Goal: Task Accomplishment & Management: Complete application form

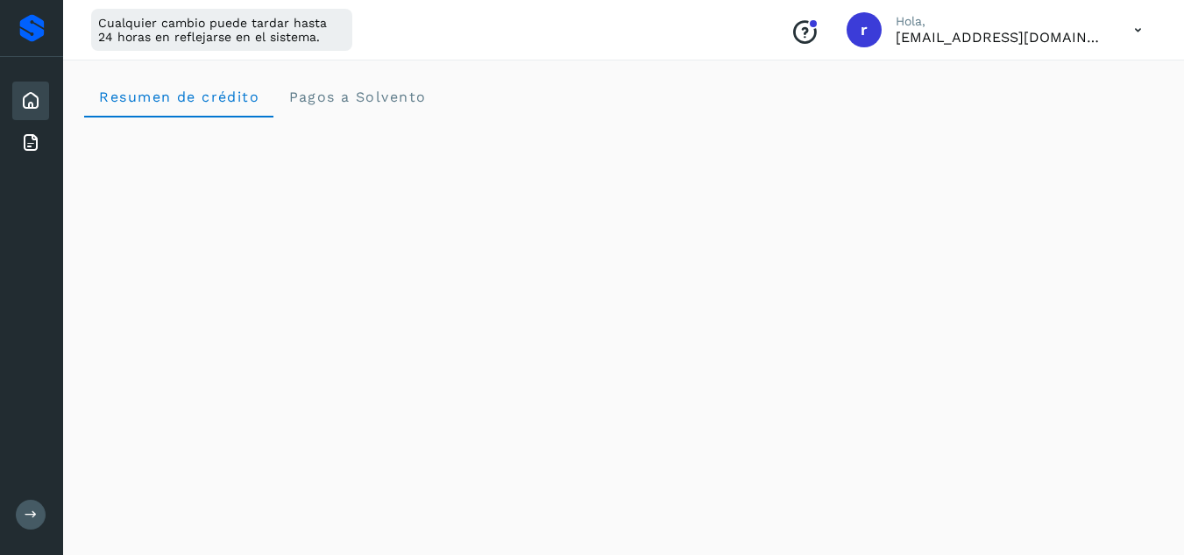
click at [32, 100] on icon at bounding box center [30, 100] width 21 height 21
click at [33, 139] on icon at bounding box center [30, 142] width 21 height 21
click at [32, 100] on icon at bounding box center [30, 100] width 21 height 21
click at [505, 12] on div "Cualquier cambio puede tardar hasta 24 horas en reflejarse en el sistema. Conoc…" at bounding box center [623, 30] width 1121 height 60
click at [39, 96] on icon at bounding box center [30, 100] width 21 height 21
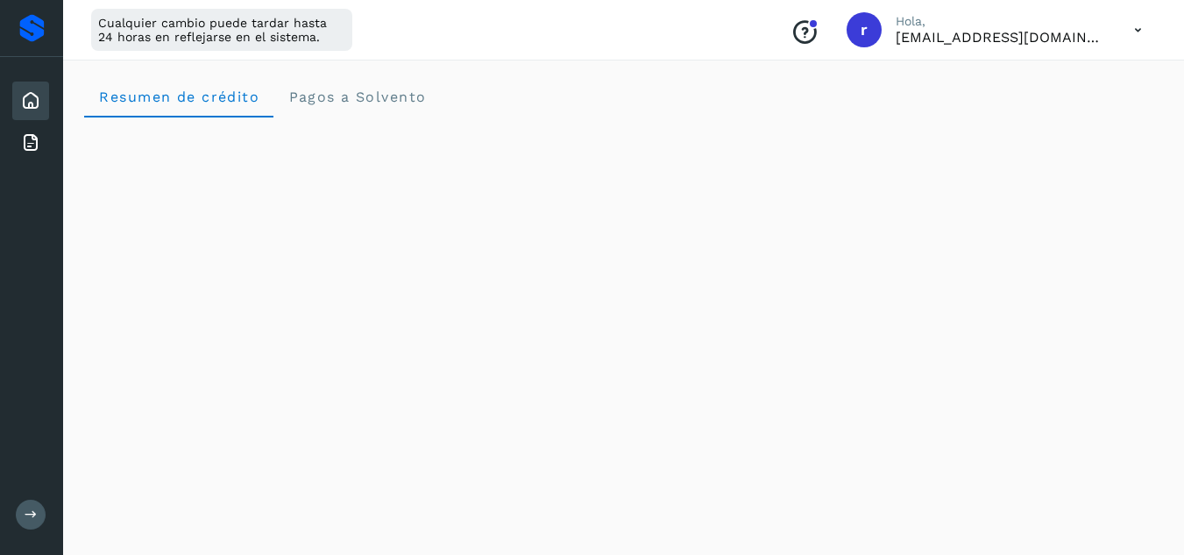
click at [33, 103] on icon at bounding box center [30, 100] width 21 height 21
click at [24, 144] on icon at bounding box center [30, 142] width 21 height 21
click at [29, 95] on icon at bounding box center [30, 100] width 21 height 21
click at [29, 139] on icon at bounding box center [30, 142] width 21 height 21
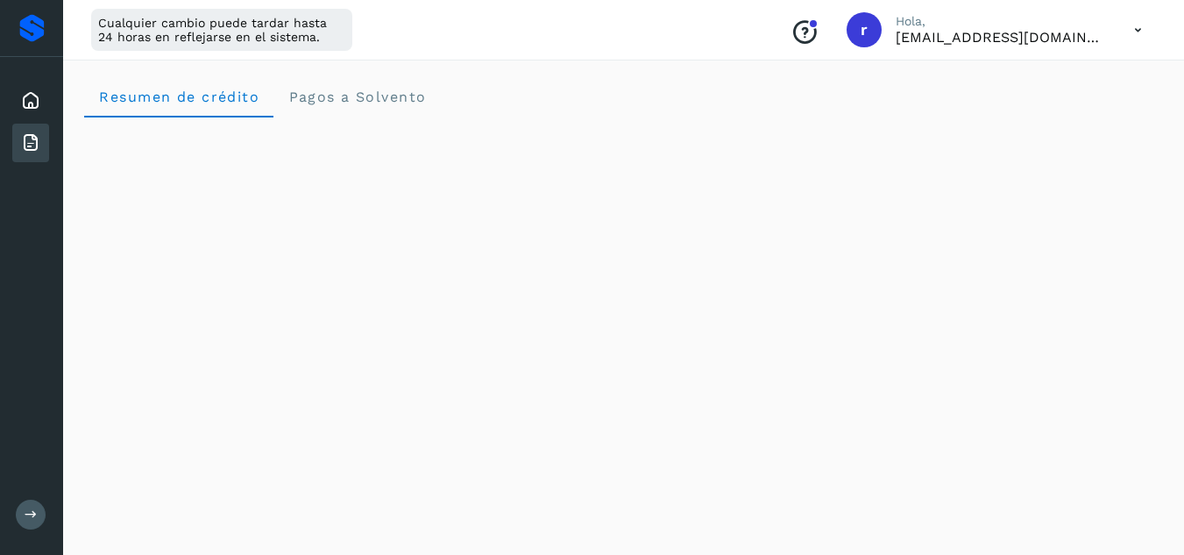
click at [29, 139] on icon at bounding box center [30, 142] width 21 height 21
click at [29, 87] on div "Inicio" at bounding box center [30, 101] width 37 height 39
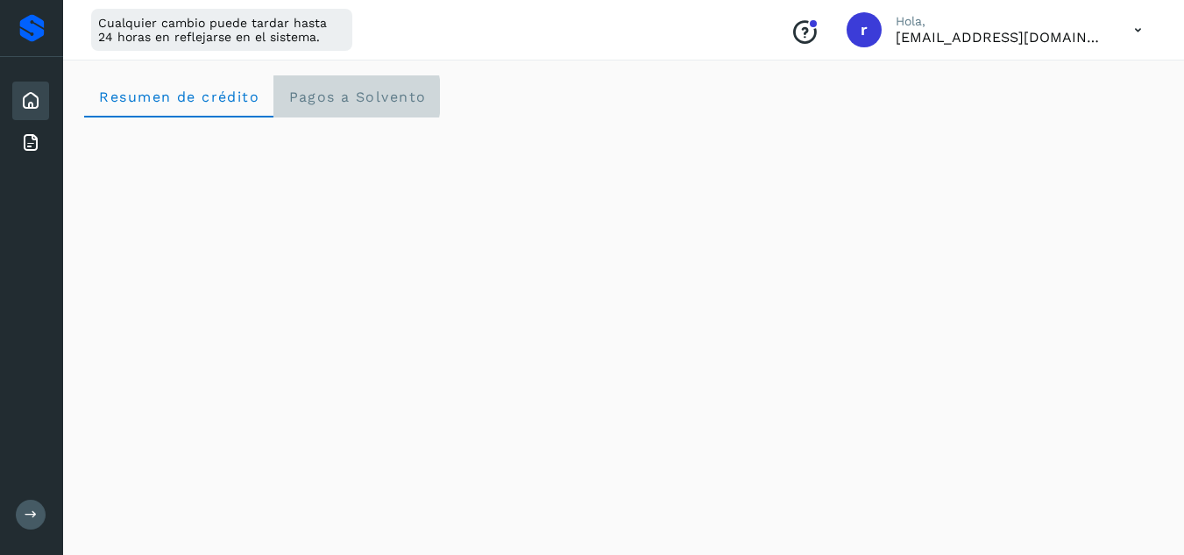
click at [358, 99] on span "Pagos a Solvento" at bounding box center [357, 97] width 139 height 17
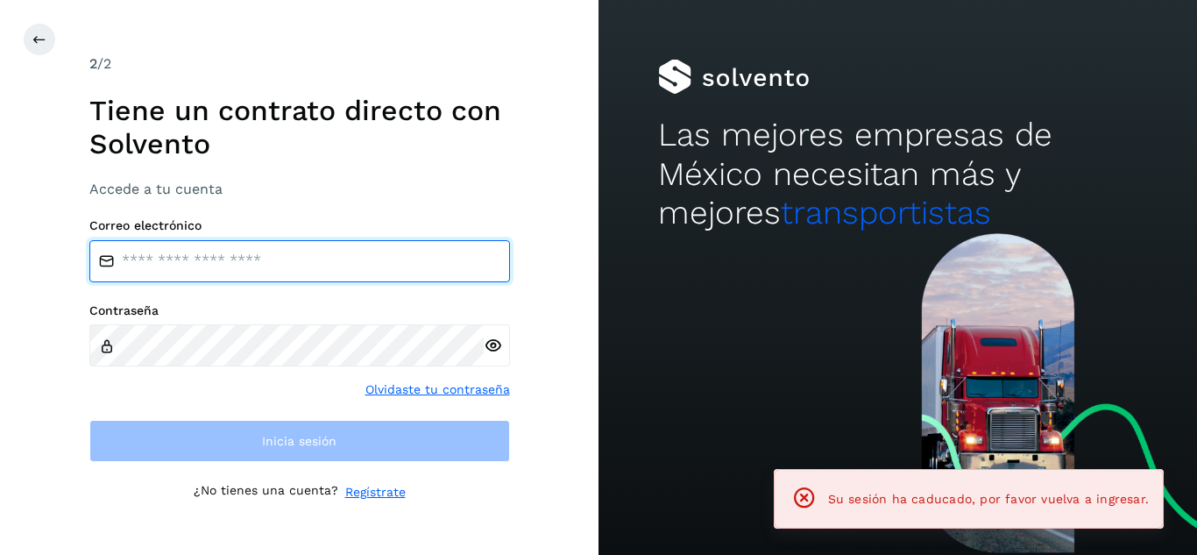
type input "**********"
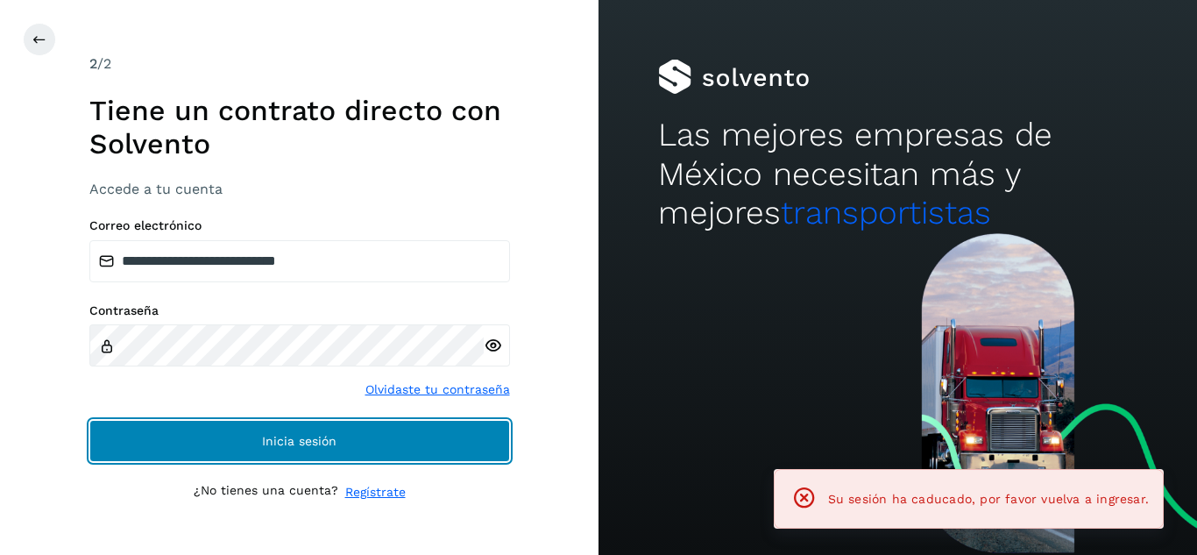
click at [297, 444] on span "Inicia sesión" at bounding box center [299, 441] width 75 height 12
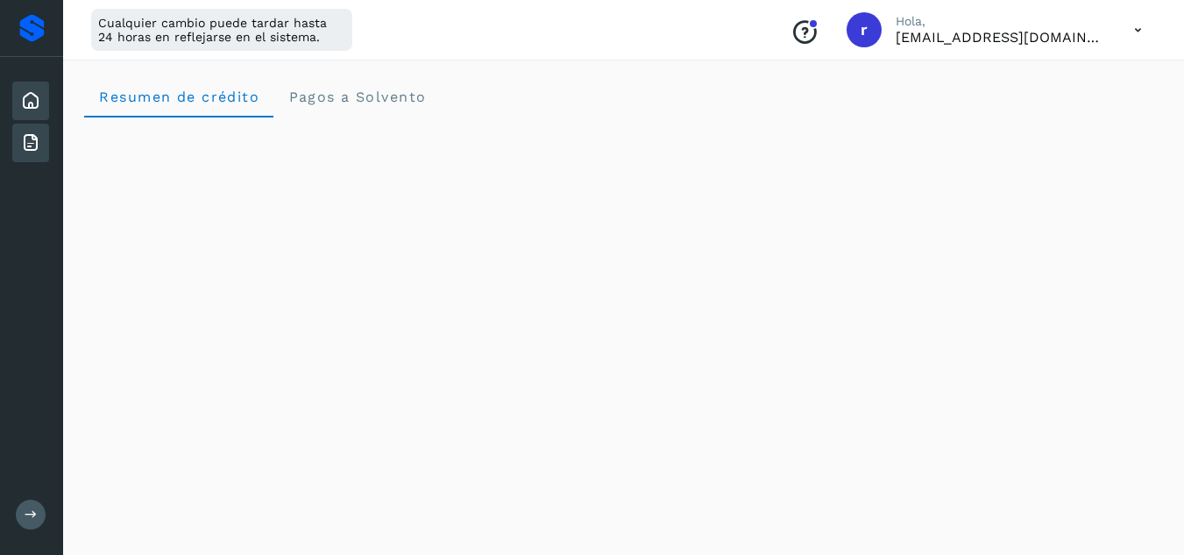
click at [25, 139] on icon at bounding box center [30, 142] width 21 height 21
click at [32, 139] on icon at bounding box center [30, 142] width 21 height 21
click at [33, 99] on icon at bounding box center [30, 100] width 21 height 21
click at [29, 144] on icon at bounding box center [30, 142] width 21 height 21
click at [31, 139] on icon at bounding box center [30, 142] width 21 height 21
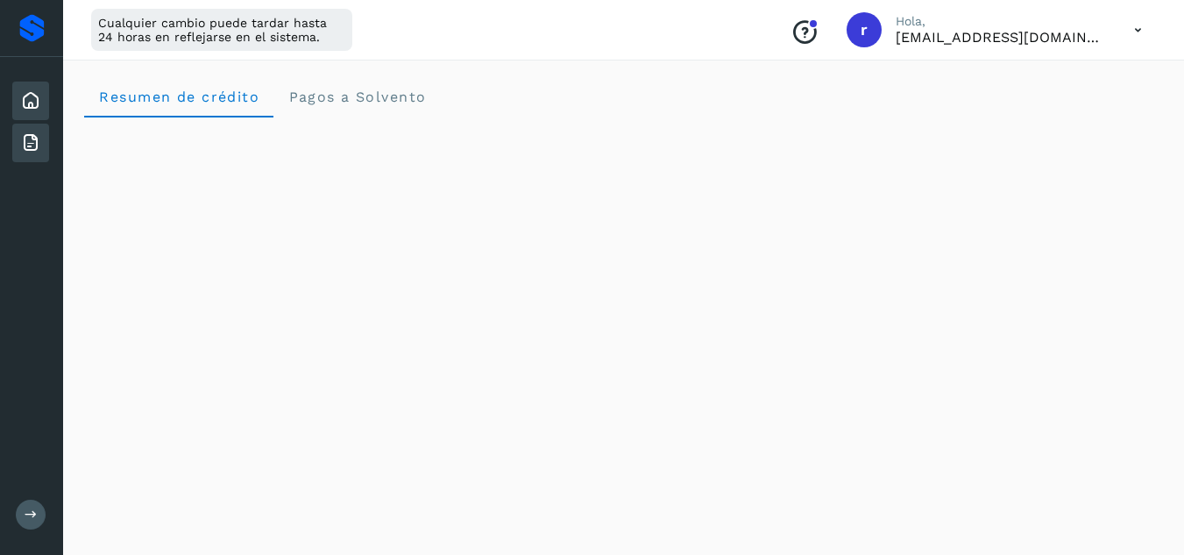
click at [36, 102] on icon at bounding box center [30, 100] width 21 height 21
click at [28, 140] on icon at bounding box center [30, 142] width 21 height 21
click at [33, 97] on icon at bounding box center [30, 100] width 21 height 21
click at [31, 141] on icon at bounding box center [30, 142] width 21 height 21
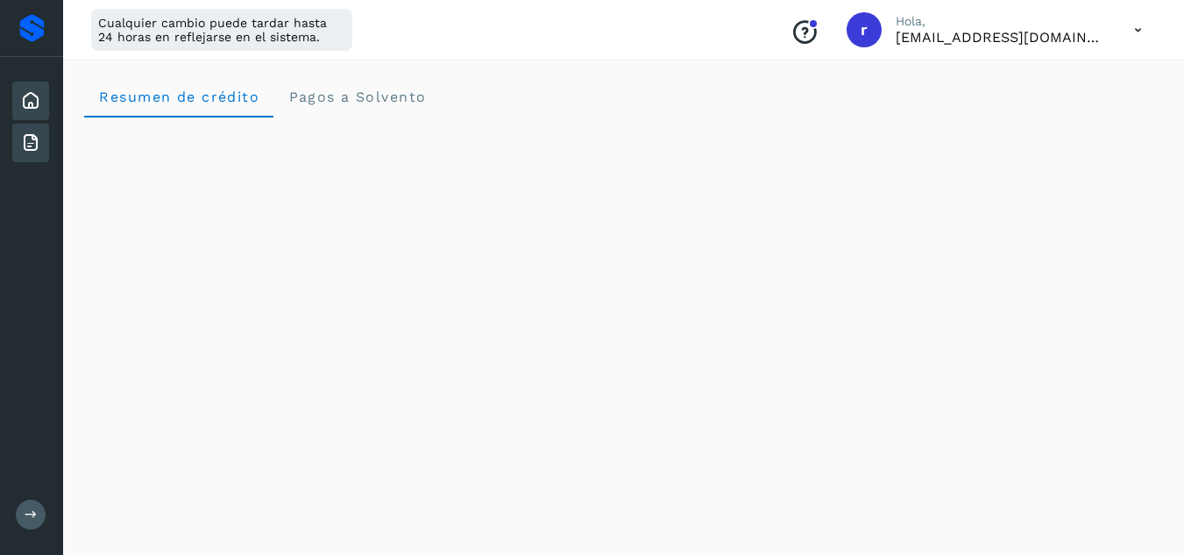
click at [32, 102] on icon at bounding box center [30, 100] width 21 height 21
click at [36, 105] on icon at bounding box center [30, 100] width 21 height 21
click at [30, 142] on icon at bounding box center [30, 142] width 21 height 21
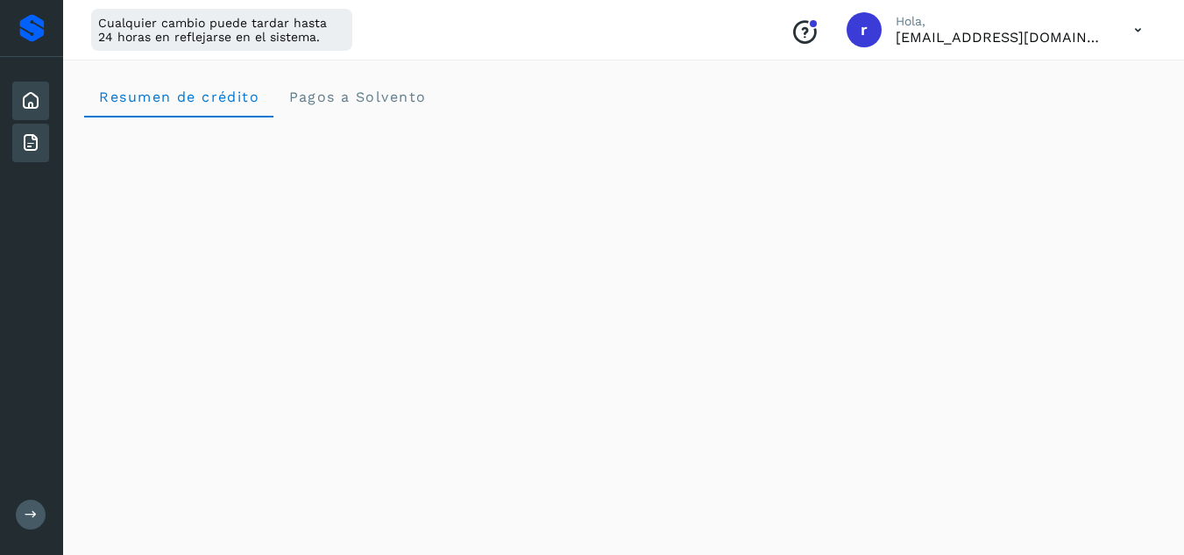
click at [27, 98] on icon at bounding box center [30, 100] width 21 height 21
click at [30, 137] on icon at bounding box center [30, 142] width 21 height 21
click at [26, 140] on icon at bounding box center [30, 142] width 21 height 21
click at [28, 139] on icon at bounding box center [30, 142] width 21 height 21
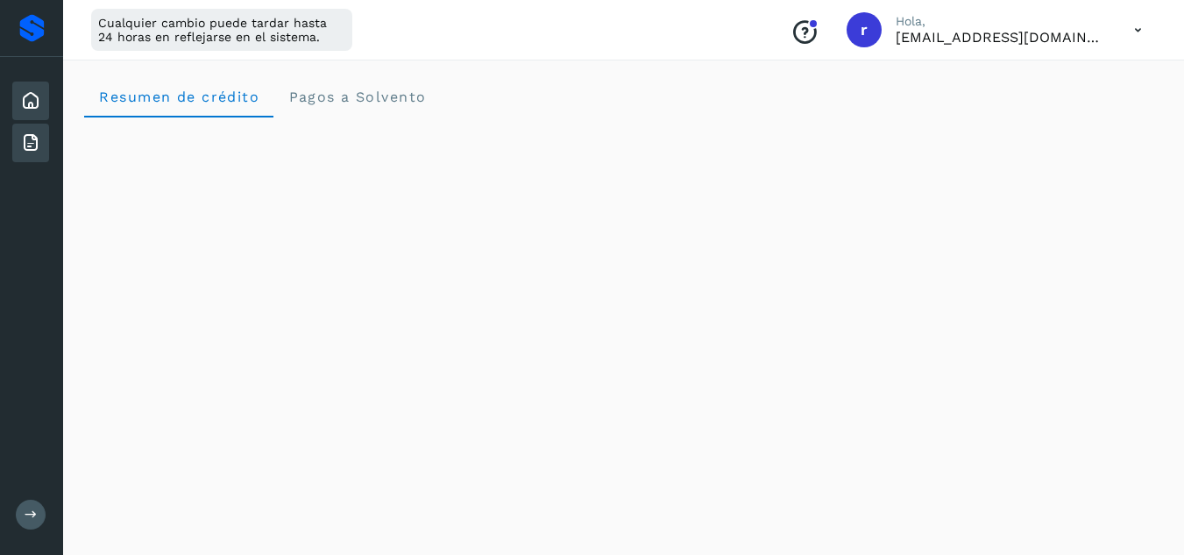
click at [31, 103] on icon at bounding box center [30, 100] width 21 height 21
click at [27, 138] on icon at bounding box center [30, 142] width 21 height 21
click at [37, 143] on icon at bounding box center [30, 142] width 21 height 21
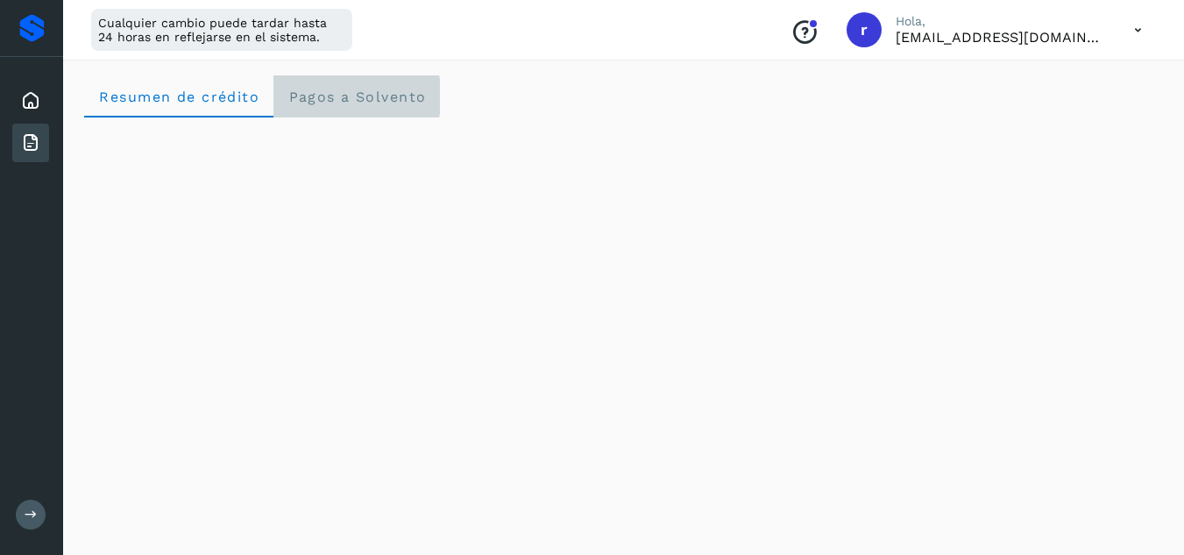
click at [340, 99] on span "Pagos a Solvento" at bounding box center [357, 97] width 139 height 17
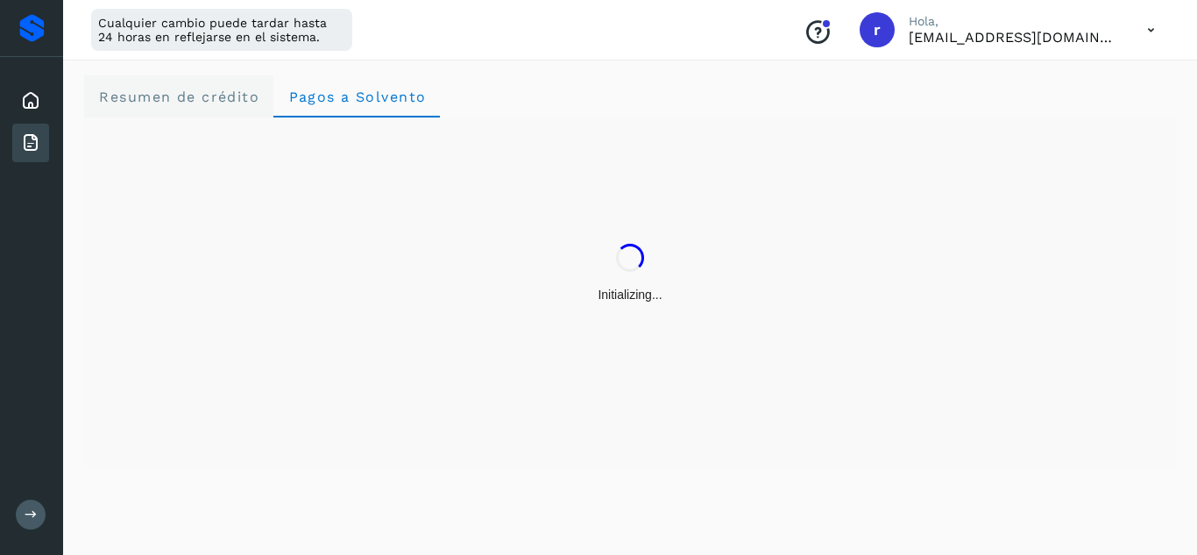
click at [215, 91] on span "Resumen de crédito" at bounding box center [178, 97] width 161 height 17
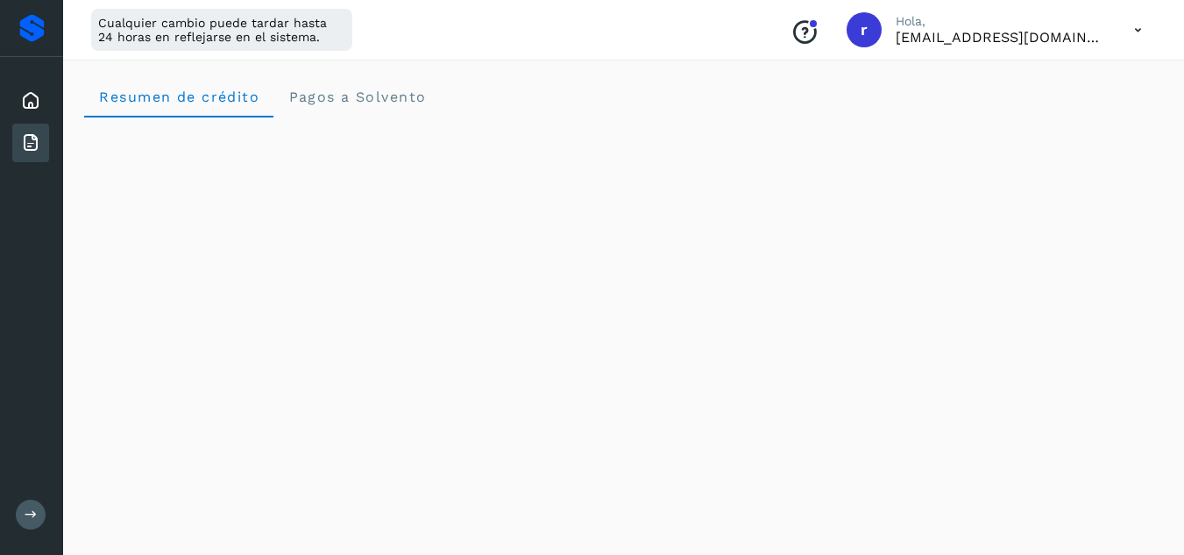
click at [36, 138] on icon at bounding box center [30, 142] width 21 height 21
click at [28, 501] on button at bounding box center [31, 515] width 30 height 30
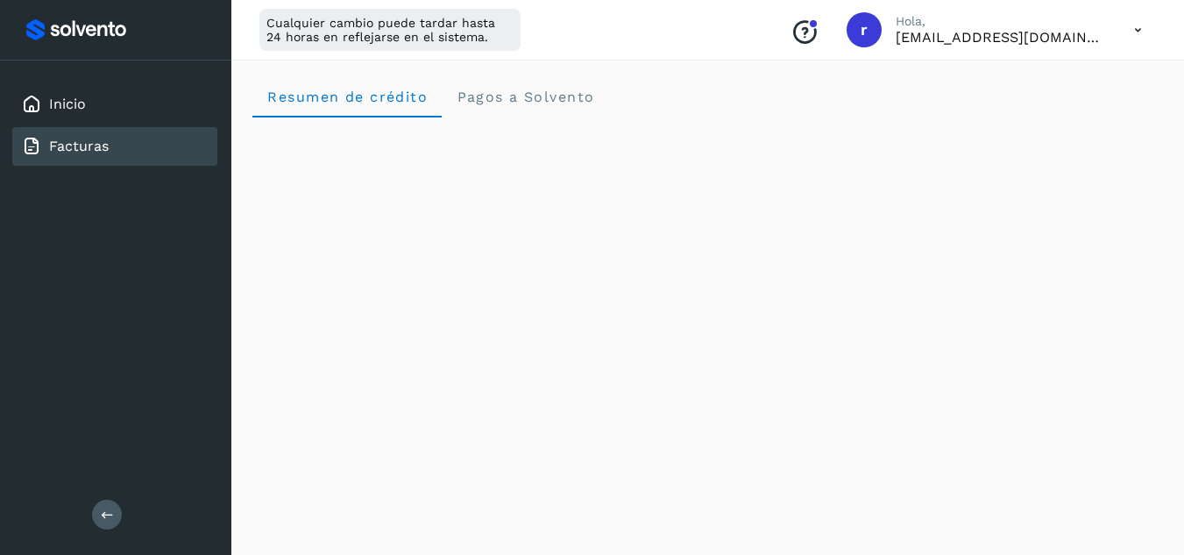
click at [89, 142] on link "Facturas" at bounding box center [79, 146] width 60 height 17
click at [58, 107] on link "Inicio" at bounding box center [67, 104] width 37 height 17
click at [99, 152] on link "Facturas" at bounding box center [79, 146] width 60 height 17
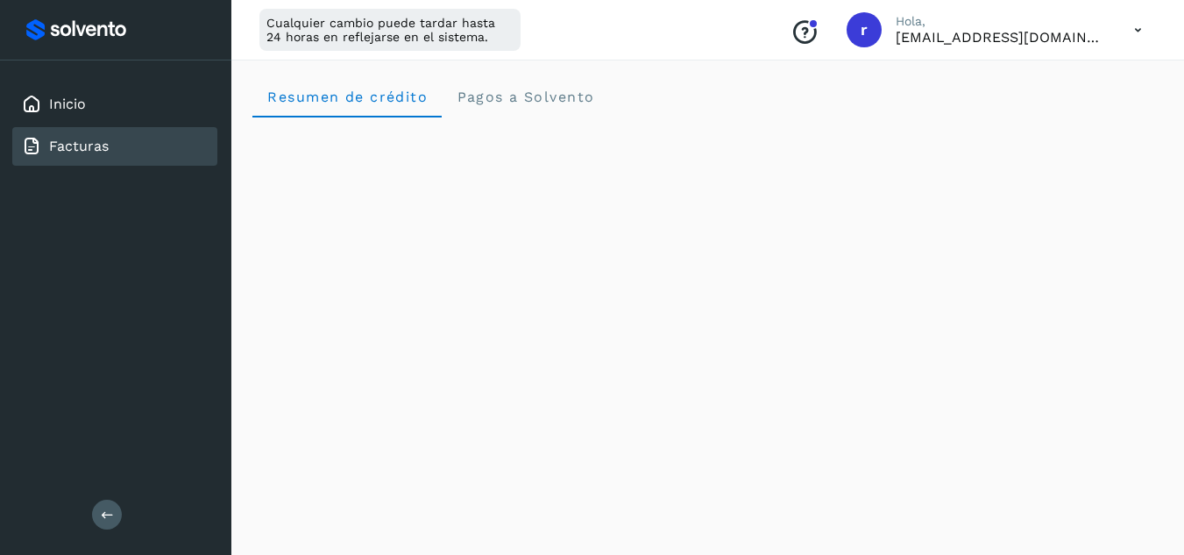
click at [99, 152] on link "Facturas" at bounding box center [79, 146] width 60 height 17
click at [505, 96] on span "Pagos a Solvento" at bounding box center [525, 97] width 139 height 17
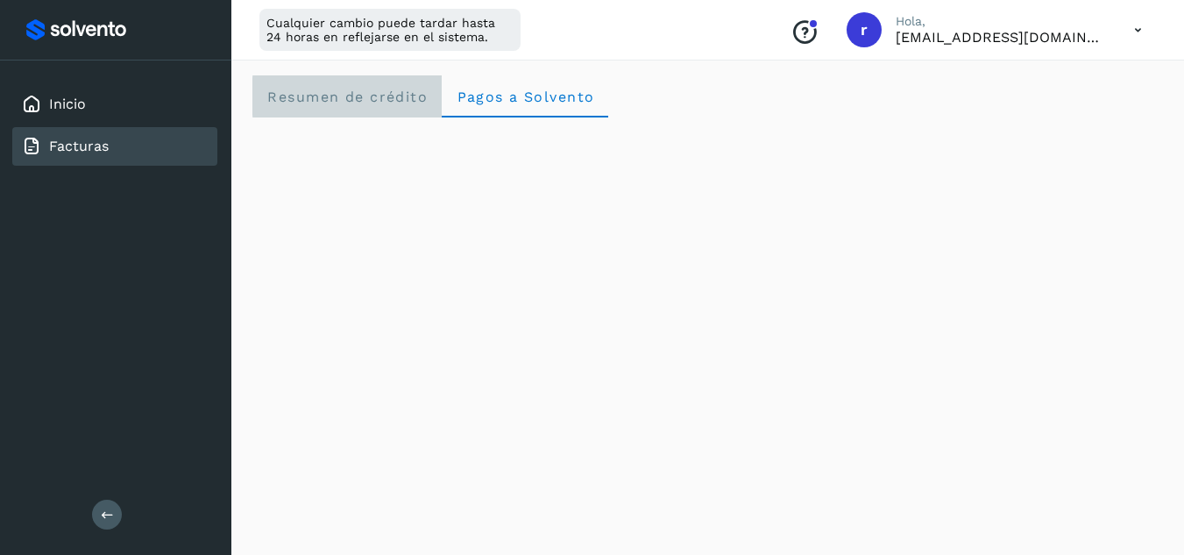
click at [357, 96] on span "Resumen de crédito" at bounding box center [346, 97] width 161 height 17
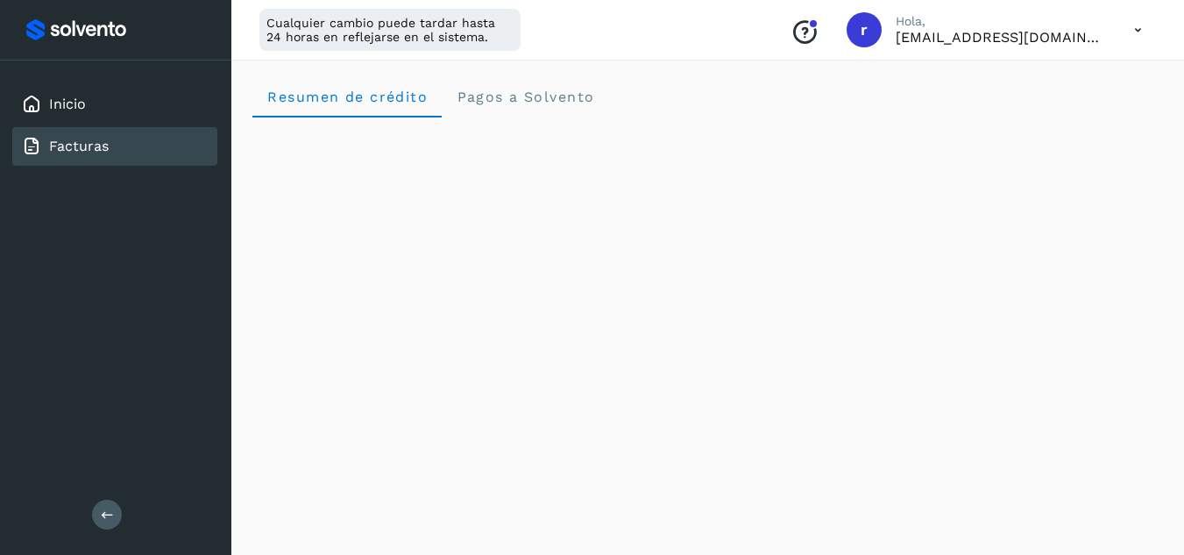
click at [77, 145] on link "Facturas" at bounding box center [79, 146] width 60 height 17
click at [65, 102] on link "Inicio" at bounding box center [67, 104] width 37 height 17
click at [82, 146] on link "Facturas" at bounding box center [79, 146] width 60 height 17
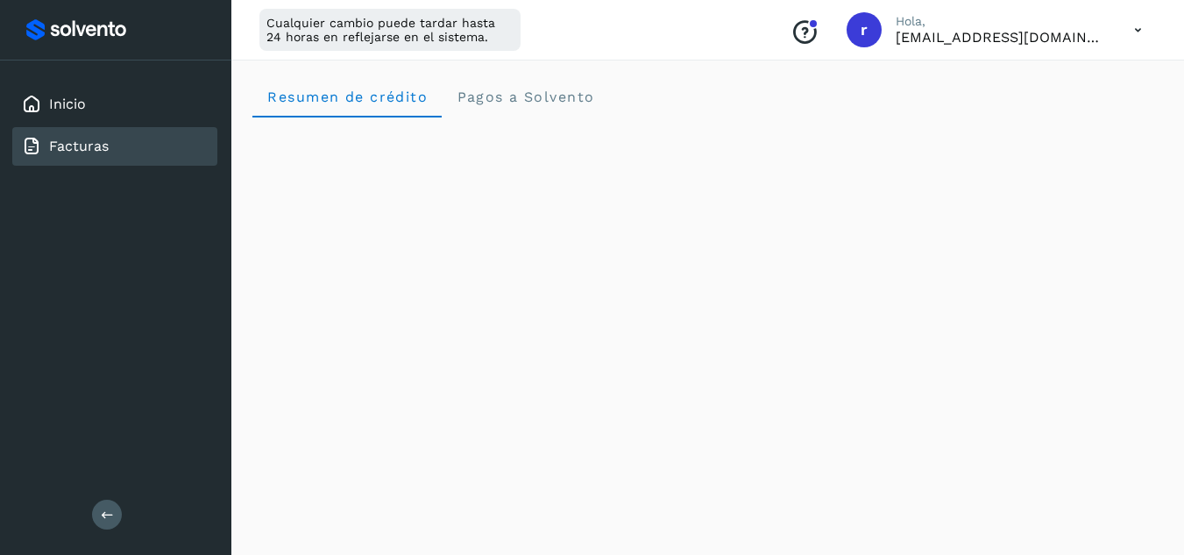
click at [82, 146] on link "Facturas" at bounding box center [79, 146] width 60 height 17
click at [78, 100] on link "Inicio" at bounding box center [67, 104] width 37 height 17
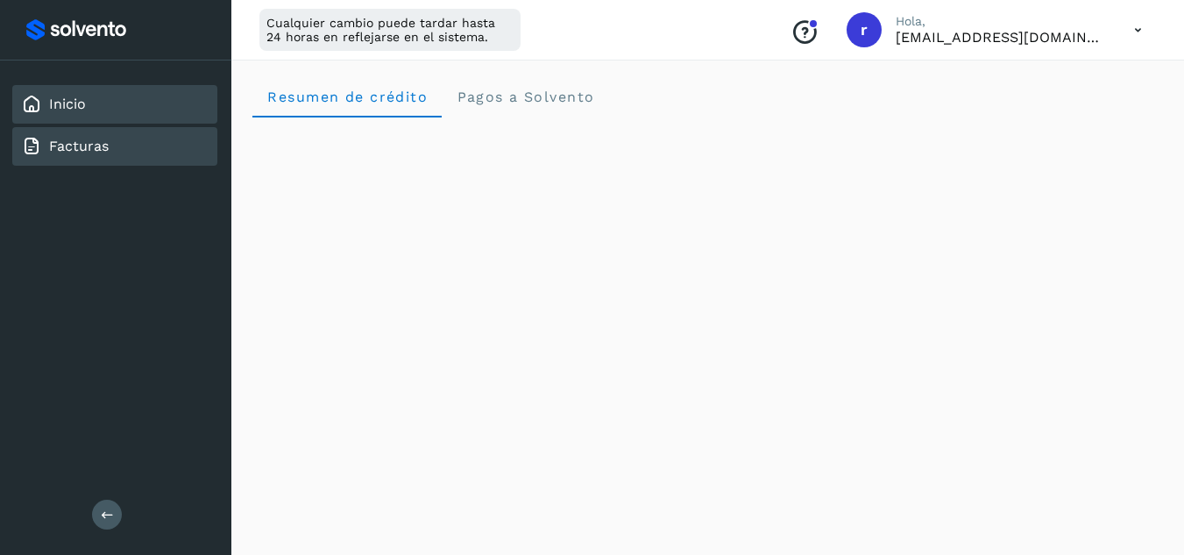
click at [79, 143] on link "Facturas" at bounding box center [79, 146] width 60 height 17
click at [72, 102] on link "Inicio" at bounding box center [67, 104] width 37 height 17
click at [86, 143] on link "Facturas" at bounding box center [79, 146] width 60 height 17
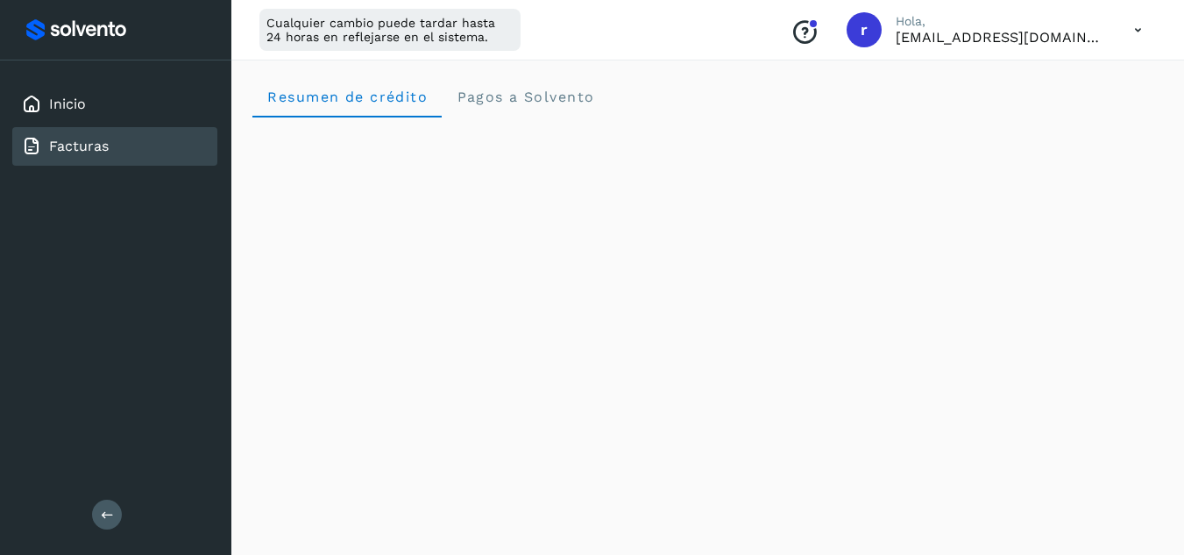
click at [107, 508] on icon at bounding box center [107, 514] width 13 height 13
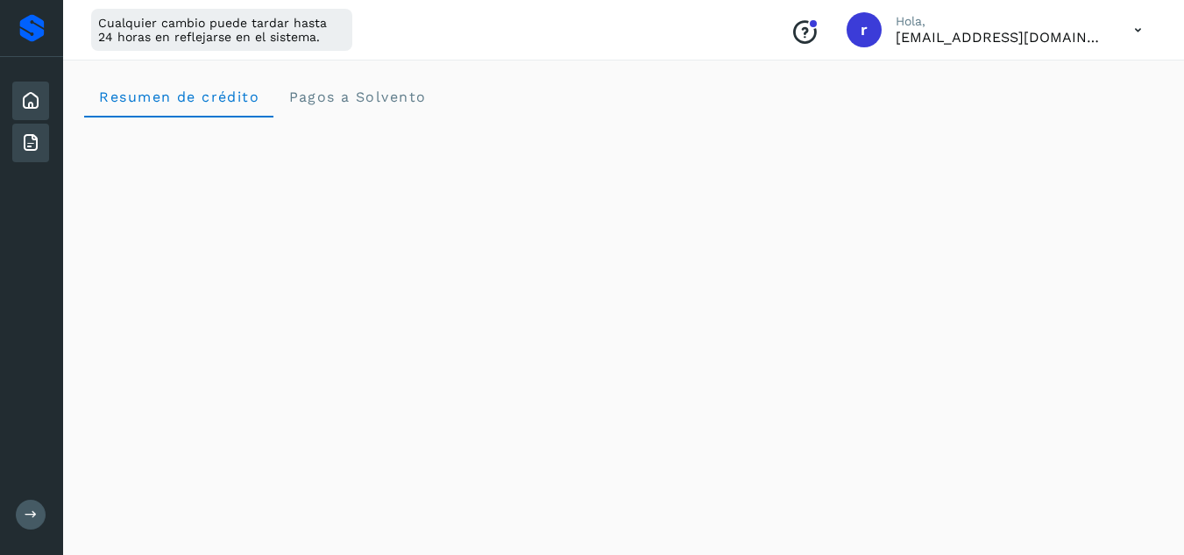
click at [32, 106] on icon at bounding box center [30, 100] width 21 height 21
click at [30, 140] on icon at bounding box center [30, 142] width 21 height 21
click at [32, 138] on icon at bounding box center [30, 142] width 21 height 21
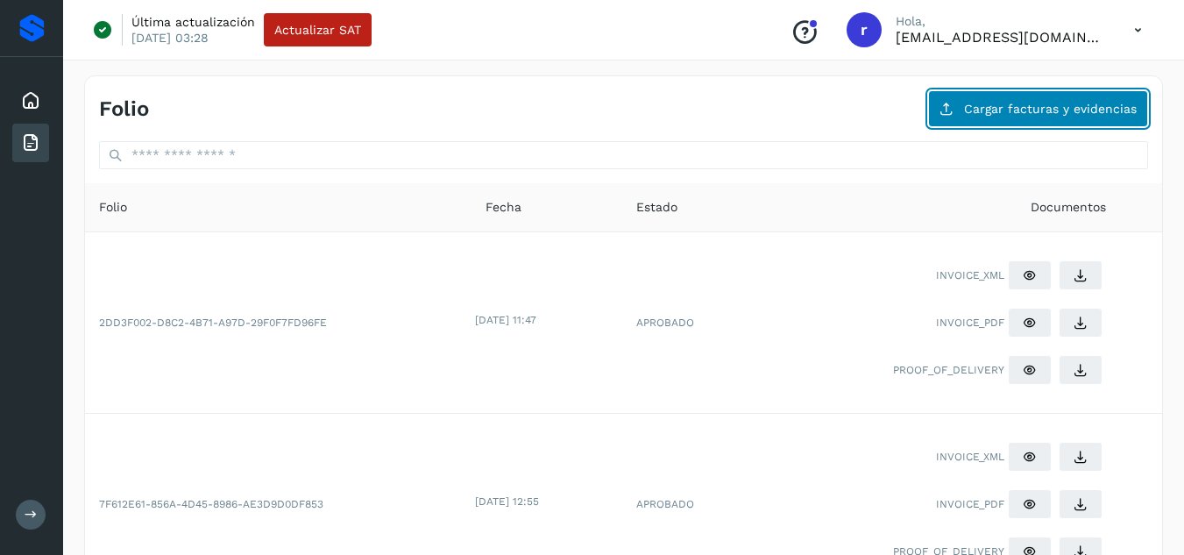
click at [1041, 117] on button "Cargar facturas y evidencias" at bounding box center [1038, 108] width 220 height 37
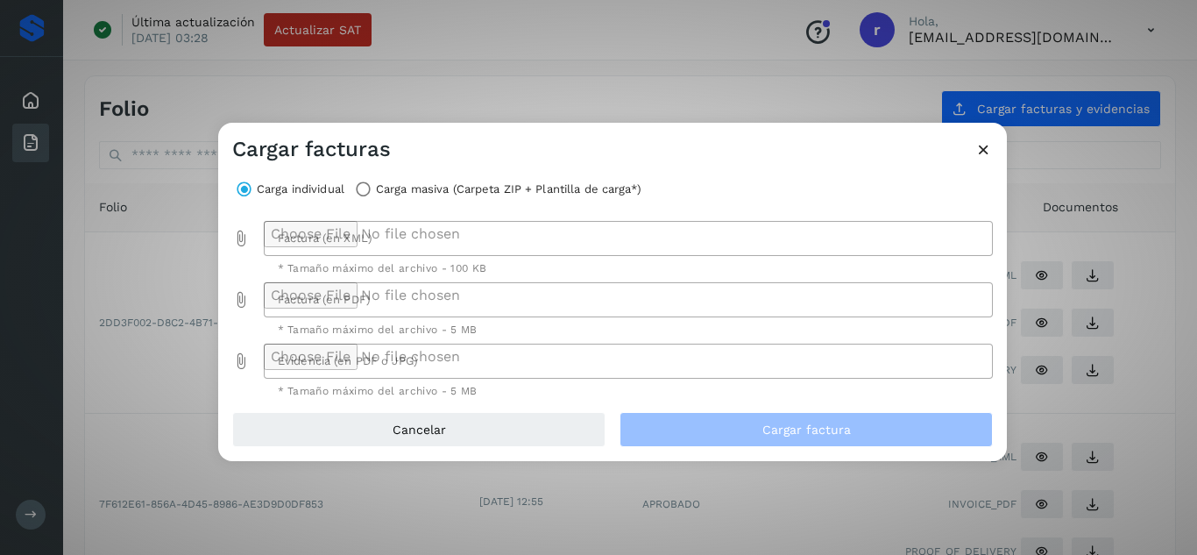
click at [401, 231] on div at bounding box center [624, 238] width 720 height 35
drag, startPoint x: 886, startPoint y: 187, endPoint x: 446, endPoint y: 227, distance: 441.9
click at [886, 187] on div "Carga individual Carga masiva (Carpeta ZIP + Plantilla de carga*)" at bounding box center [612, 189] width 761 height 25
click at [383, 238] on div at bounding box center [624, 238] width 720 height 35
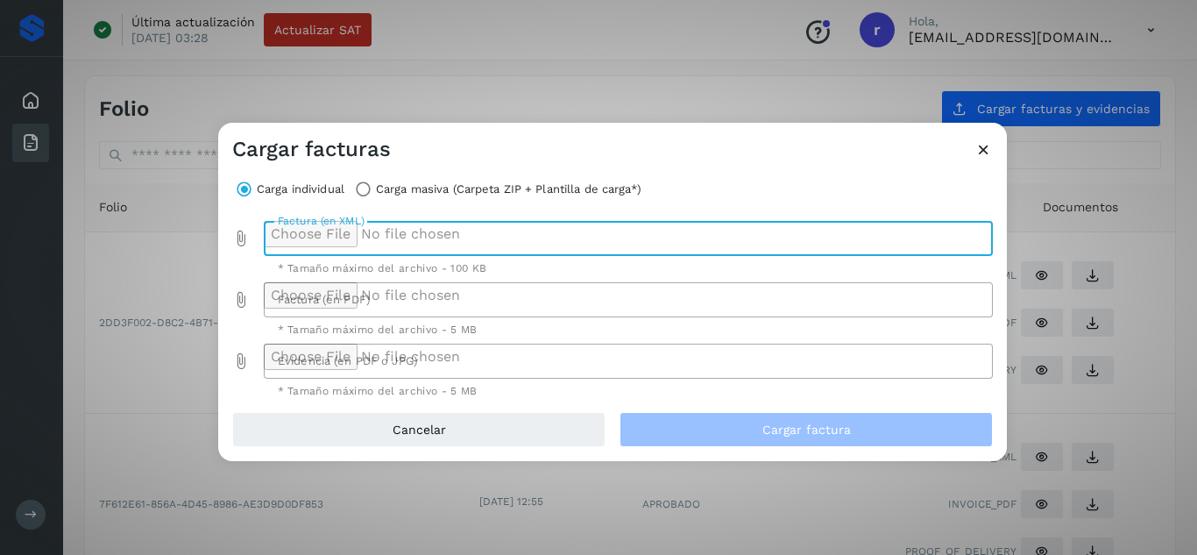
type input "**********"
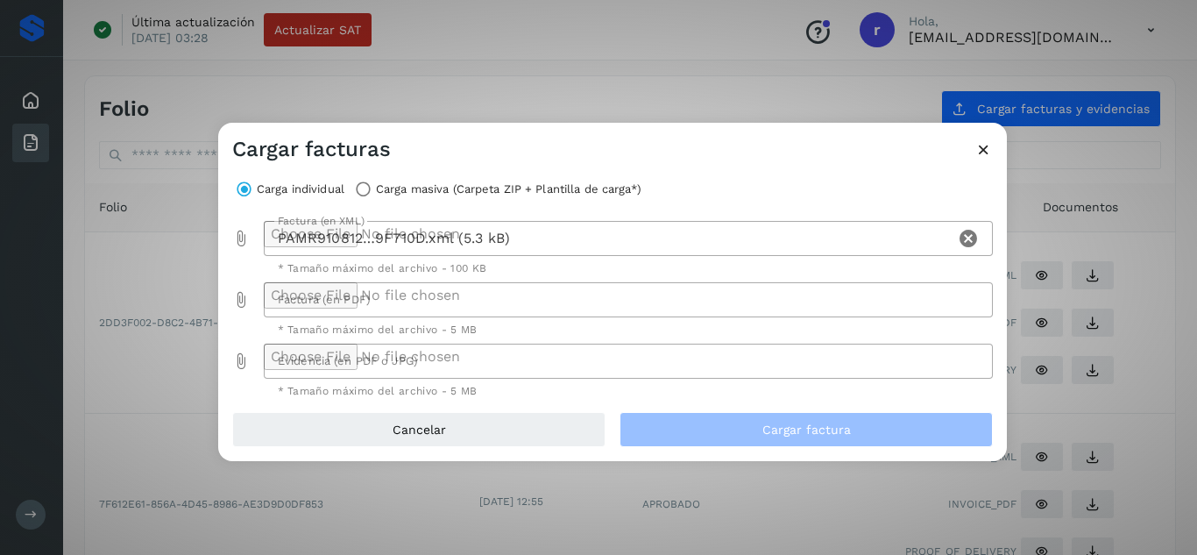
click at [327, 296] on div at bounding box center [624, 299] width 720 height 35
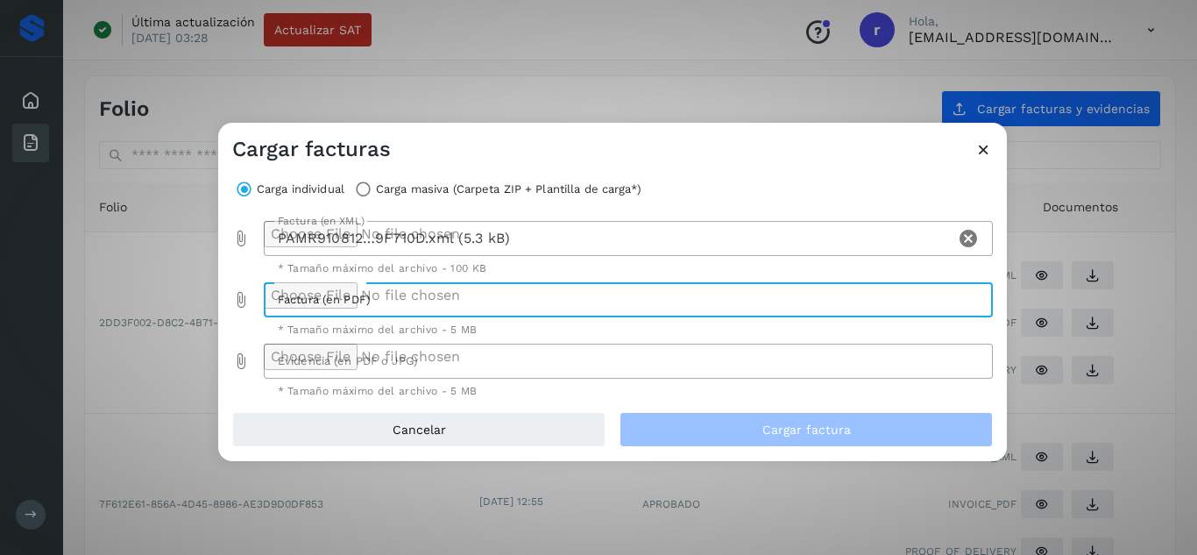
type input "**********"
click at [318, 363] on div at bounding box center [624, 361] width 720 height 35
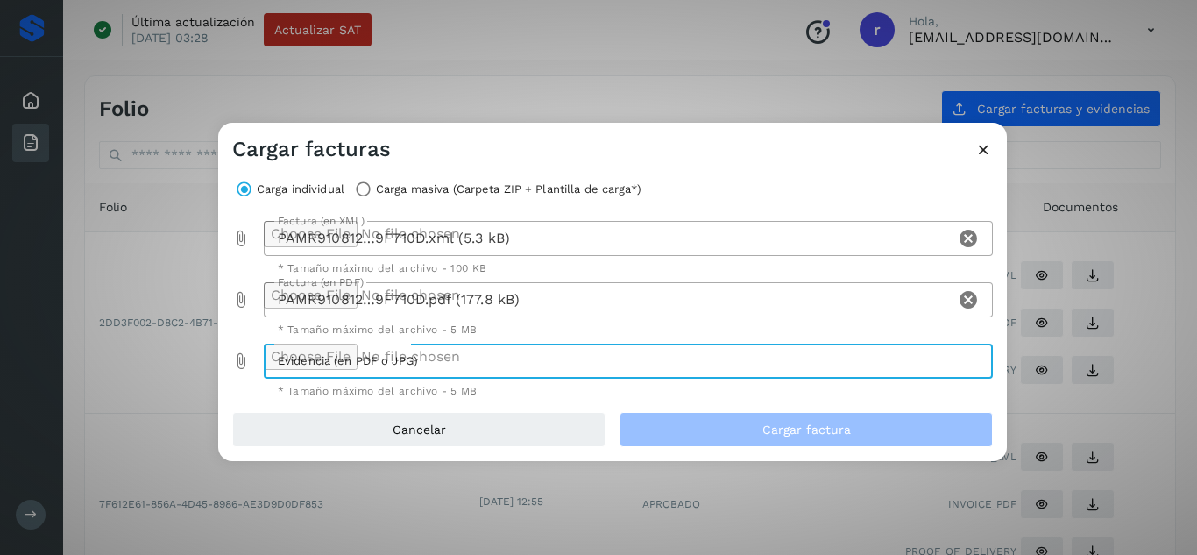
type input "**********"
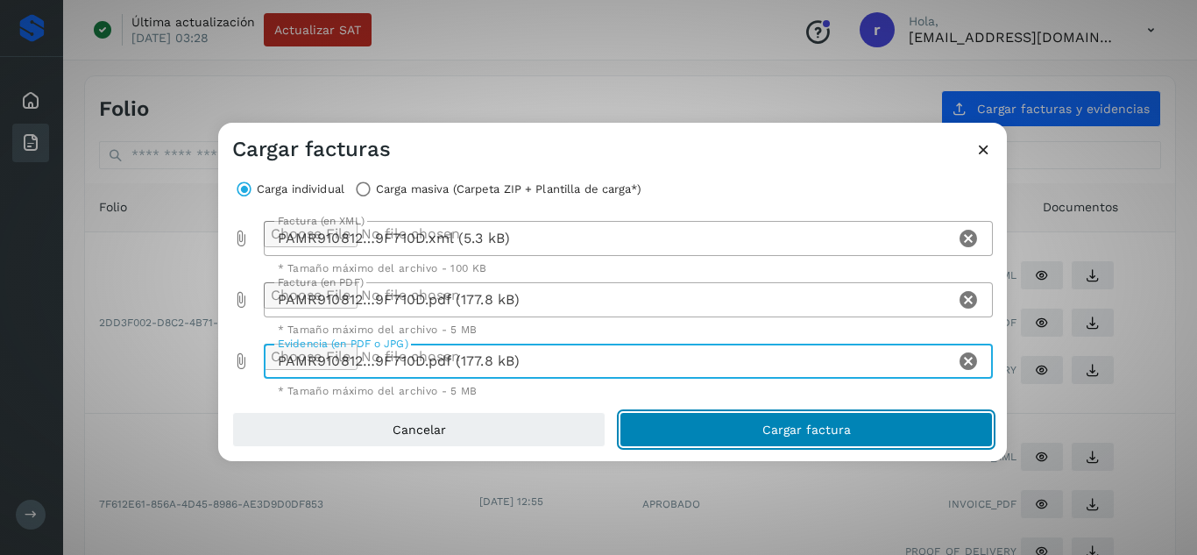
click at [766, 428] on span "Cargar factura" at bounding box center [807, 429] width 89 height 12
